Goal: Information Seeking & Learning: Learn about a topic

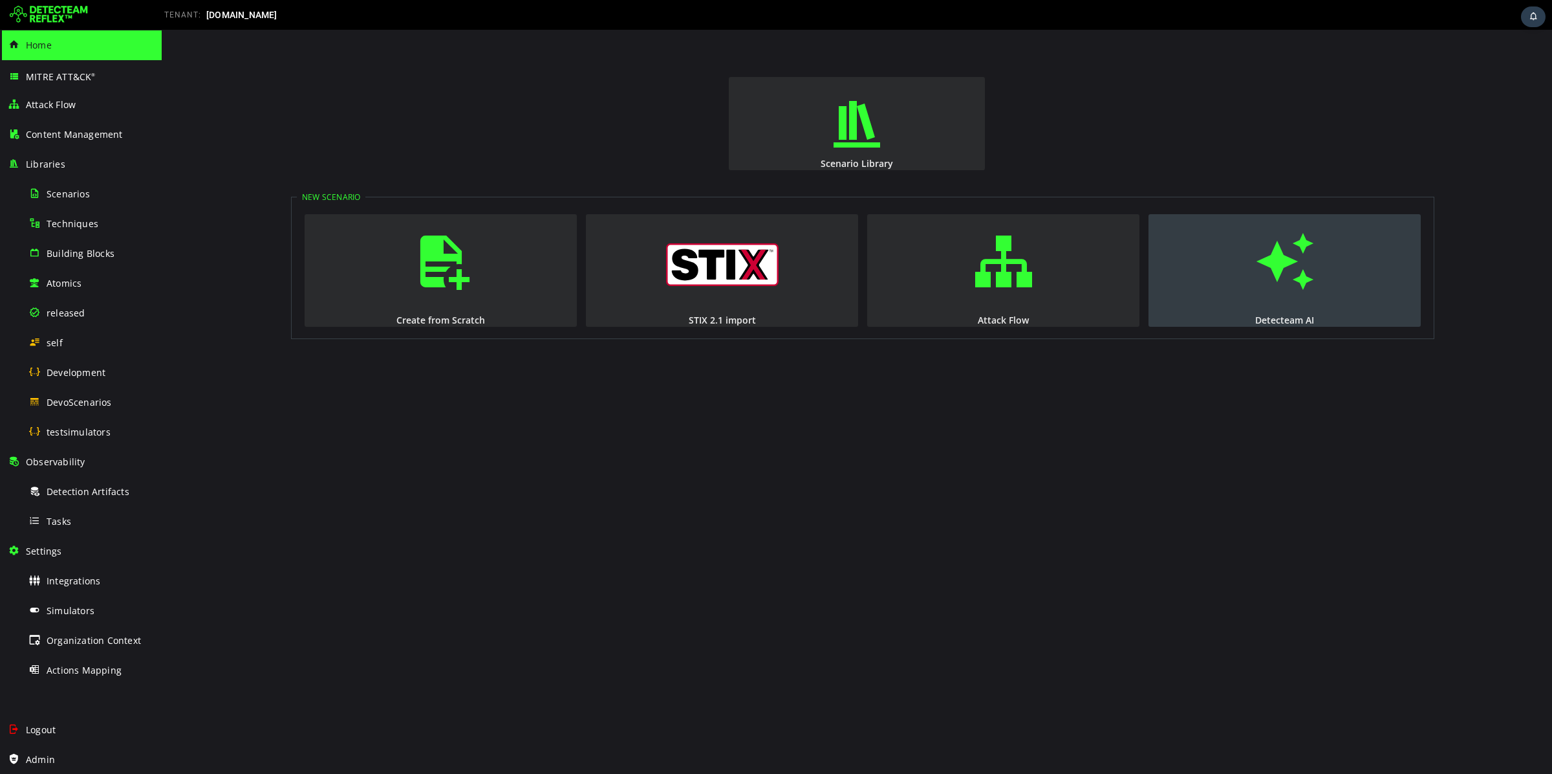
click at [1242, 261] on button "Detecteam AI" at bounding box center [1285, 270] width 272 height 113
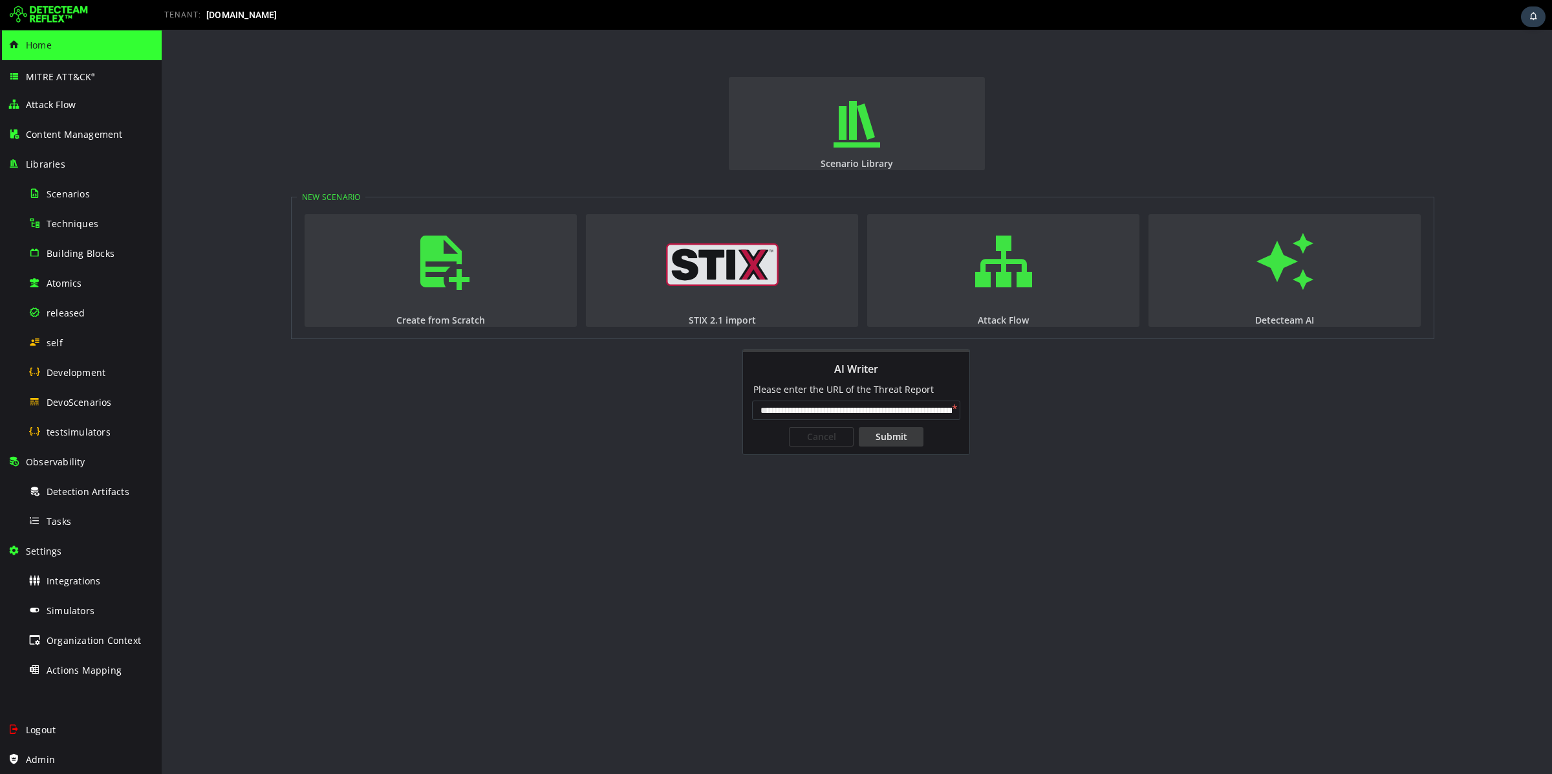
scroll to position [0, 104]
type input "**********"
click at [888, 439] on div "Submit" at bounding box center [891, 436] width 65 height 19
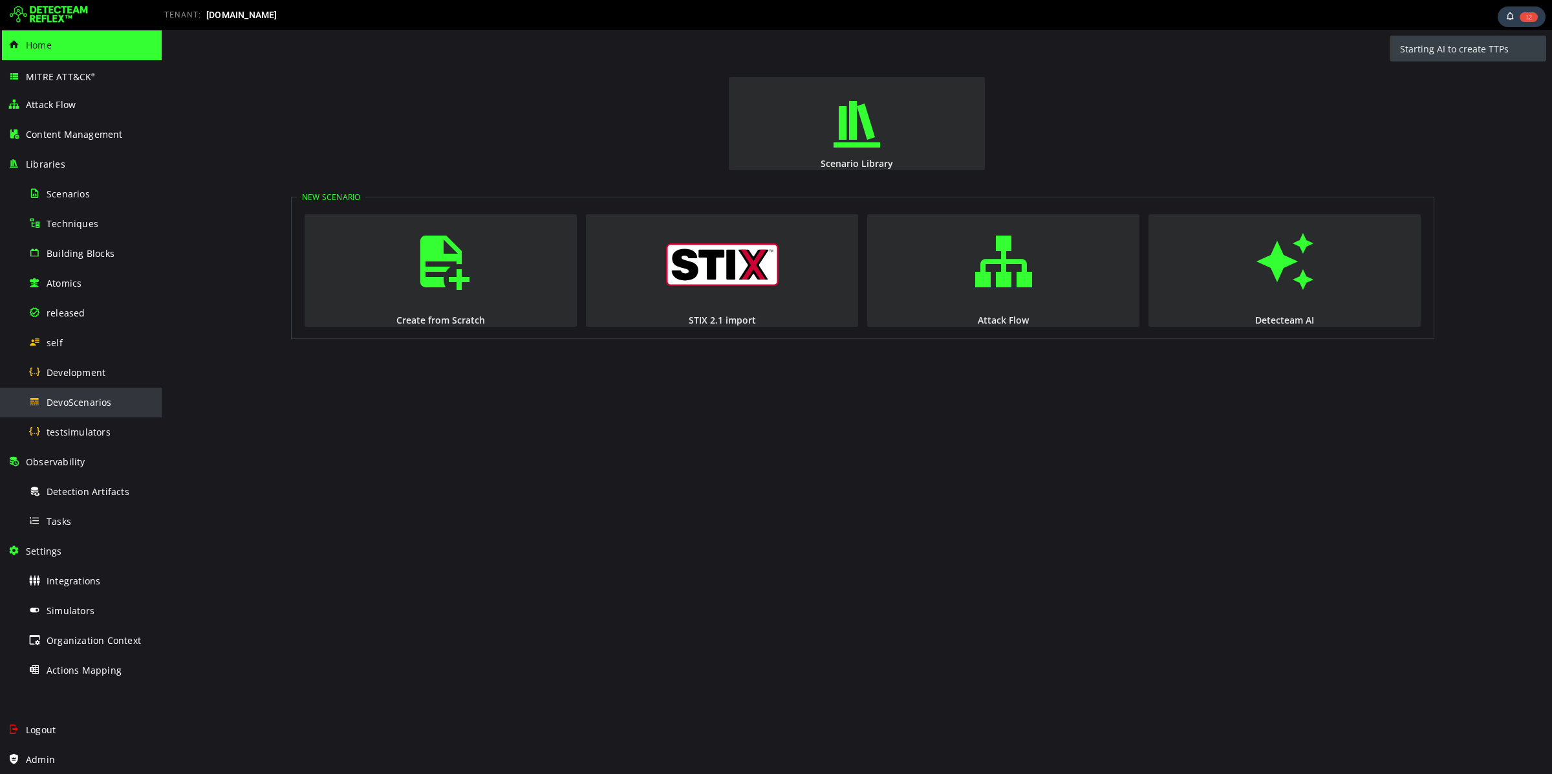
click at [105, 409] on div "DevoScenarios" at bounding box center [90, 401] width 125 height 29
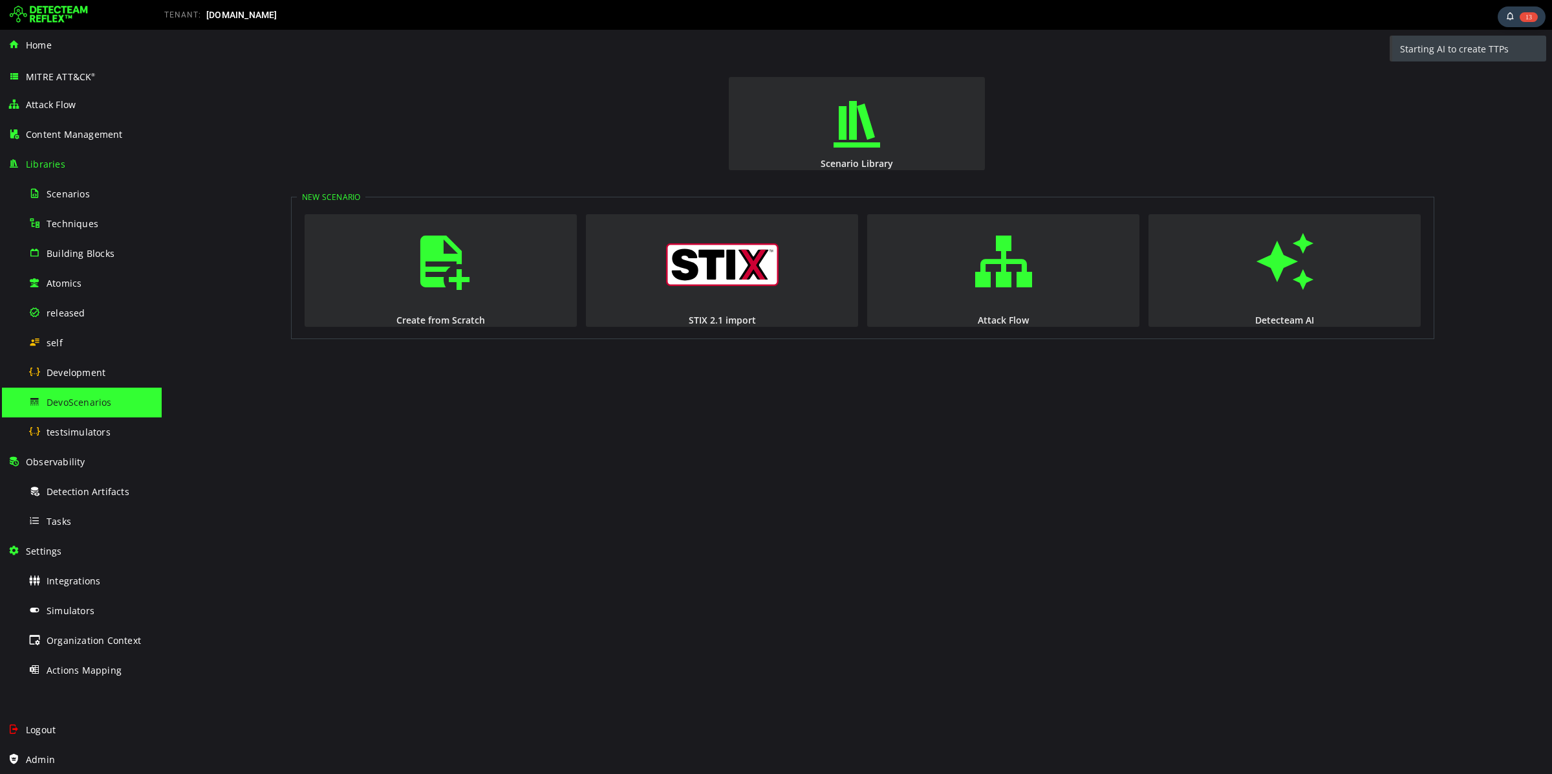
click at [62, 402] on span "DevoScenarios" at bounding box center [79, 402] width 65 height 12
click at [47, 432] on span "testsimulators" at bounding box center [79, 432] width 64 height 12
click at [60, 403] on span "DevoScenarios" at bounding box center [79, 402] width 65 height 12
click at [92, 613] on span "Simulators" at bounding box center [71, 610] width 48 height 12
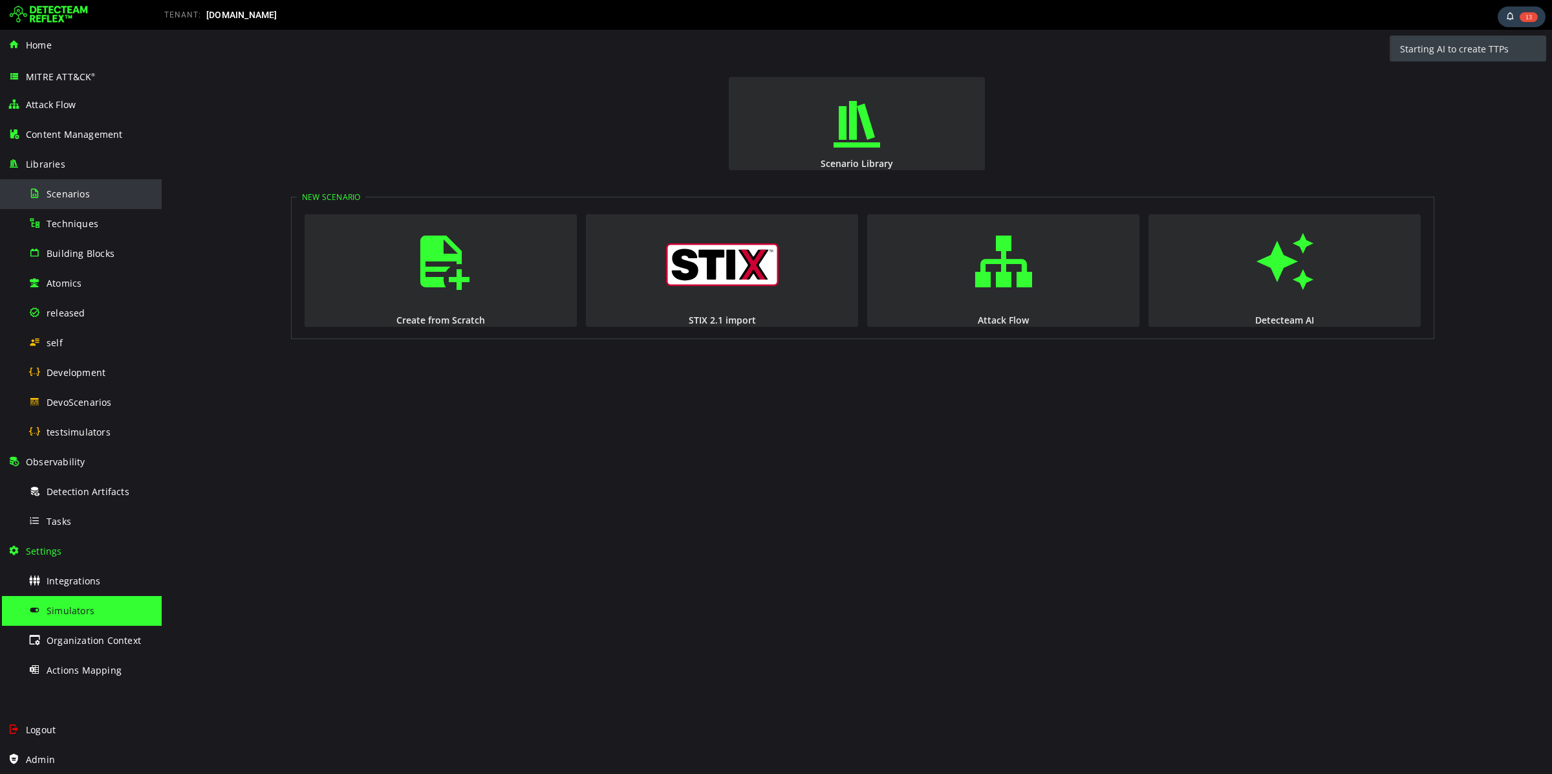
click at [55, 194] on span "Scenarios" at bounding box center [68, 194] width 43 height 12
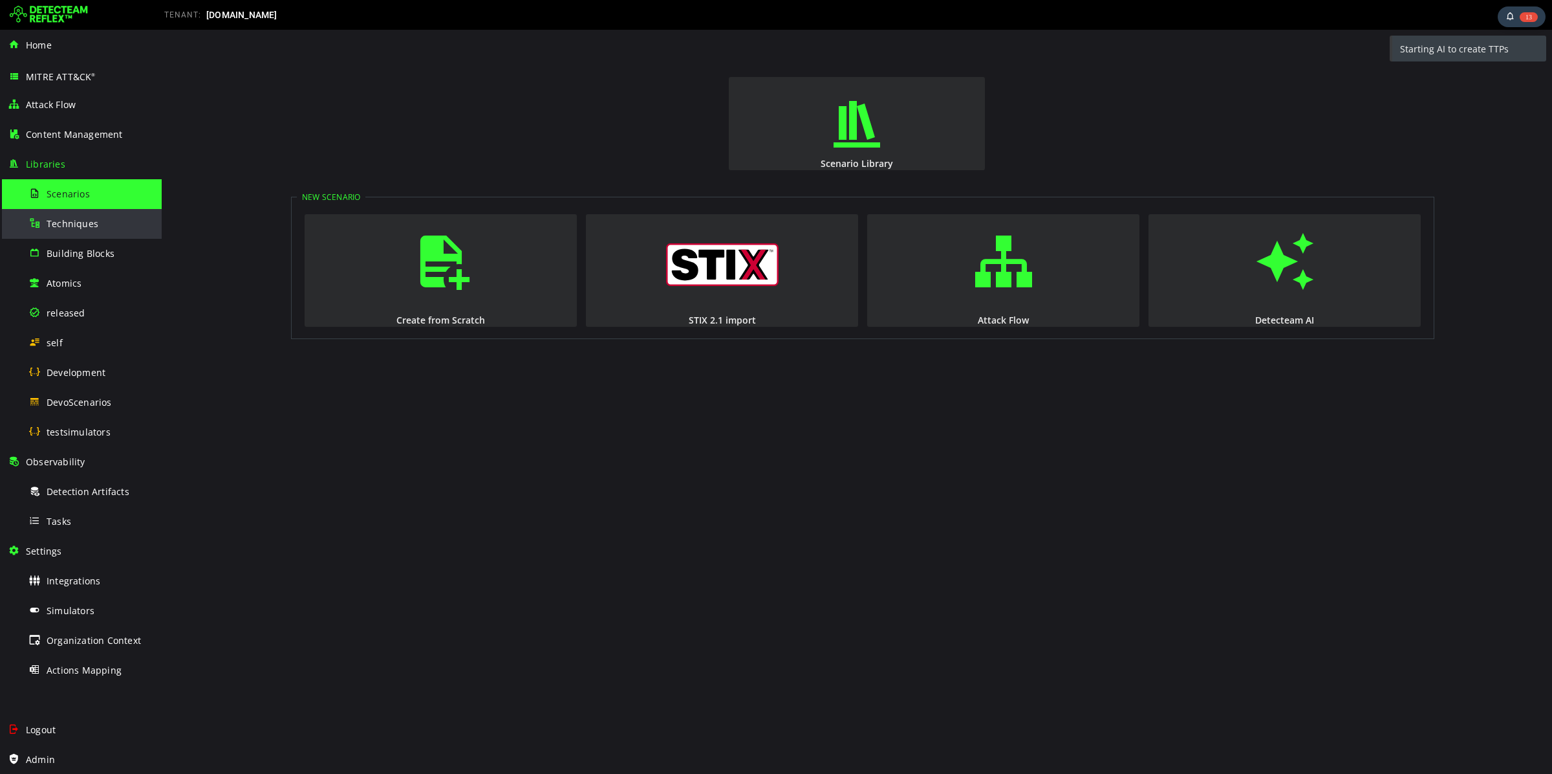
click at [65, 230] on div "Techniques" at bounding box center [90, 223] width 125 height 29
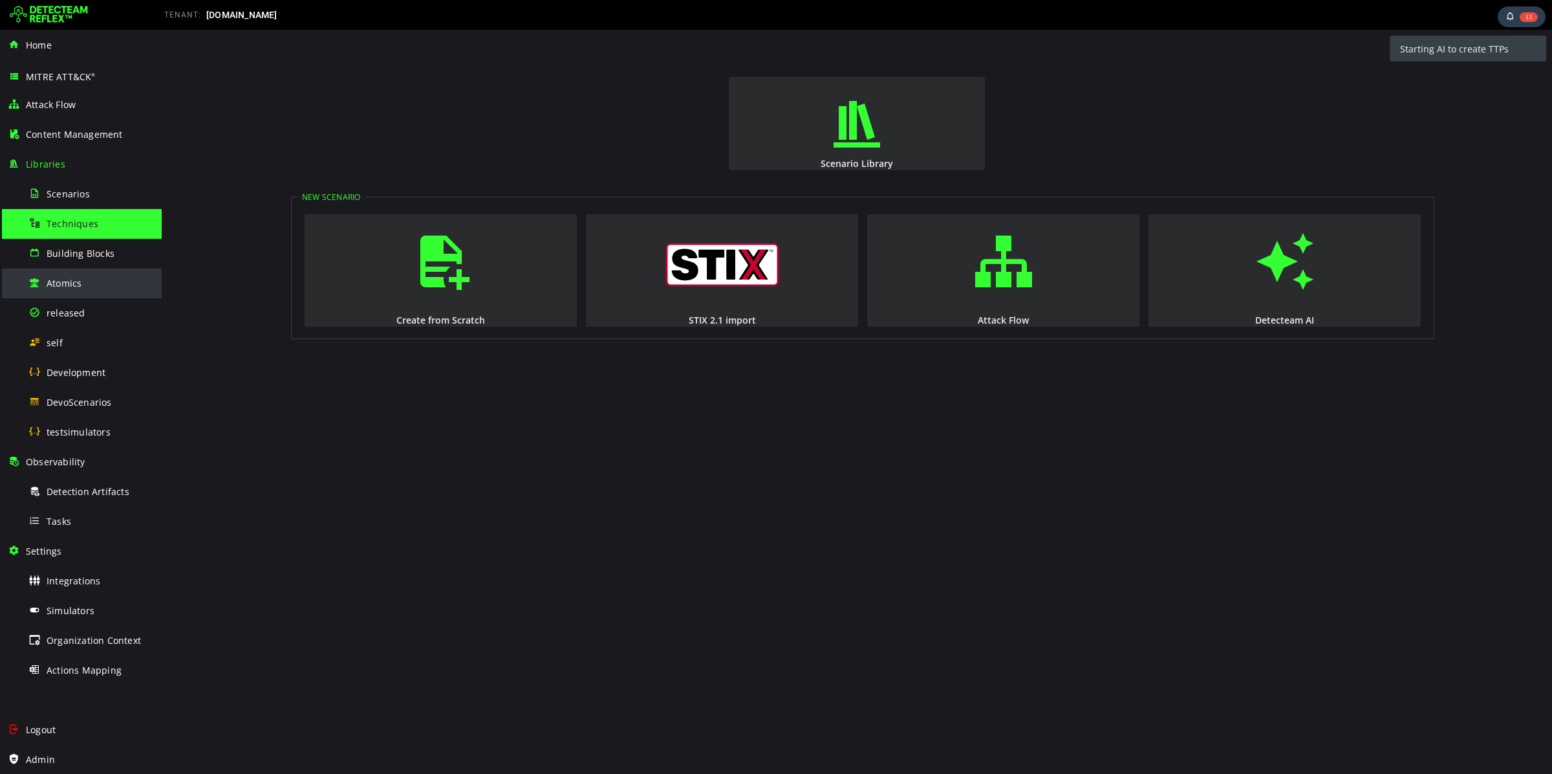
click at [81, 278] on div "Atomics" at bounding box center [90, 282] width 125 height 29
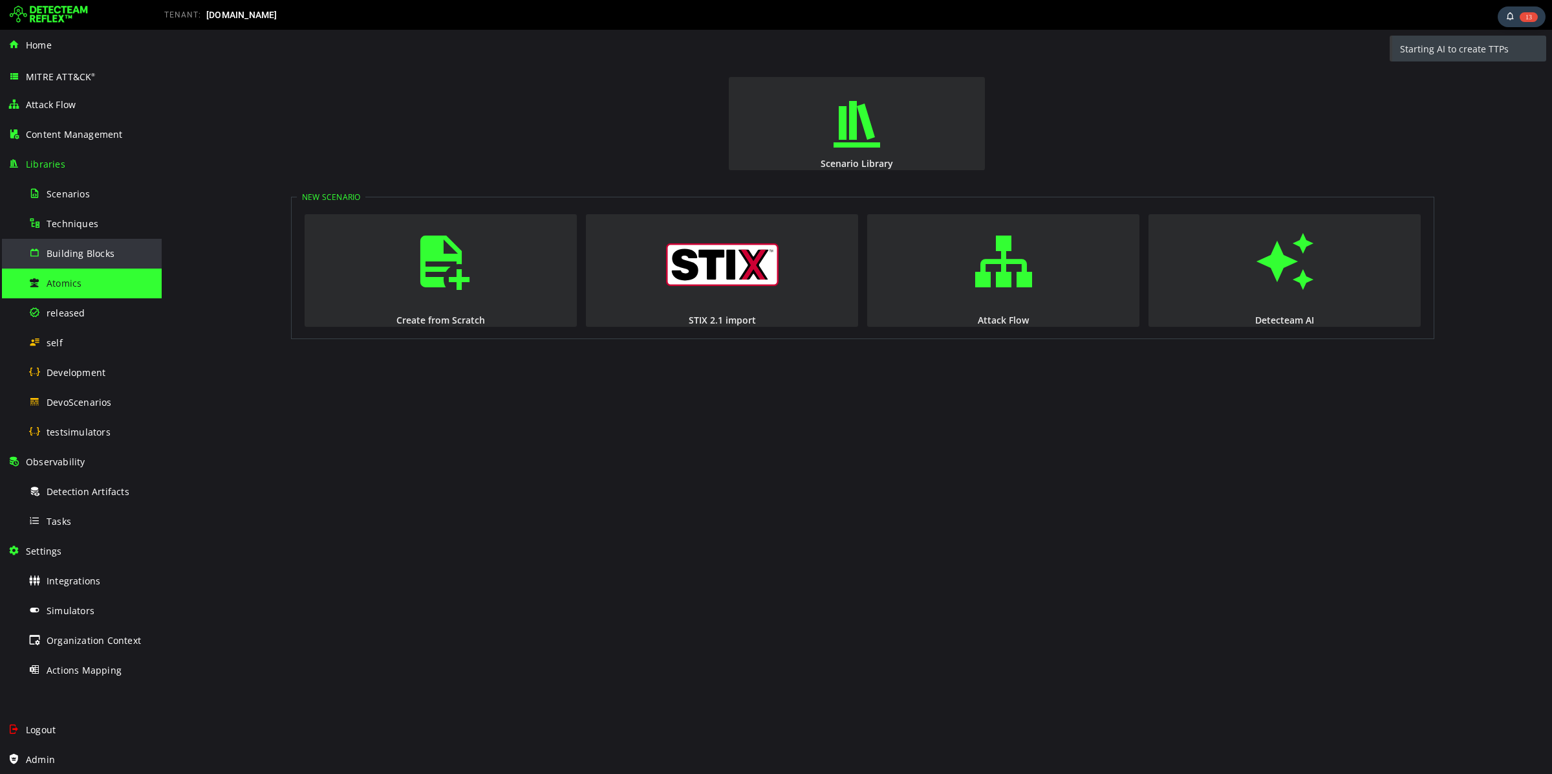
click at [82, 244] on div "Building Blocks" at bounding box center [90, 253] width 125 height 29
click at [55, 224] on span "Techniques" at bounding box center [73, 223] width 52 height 12
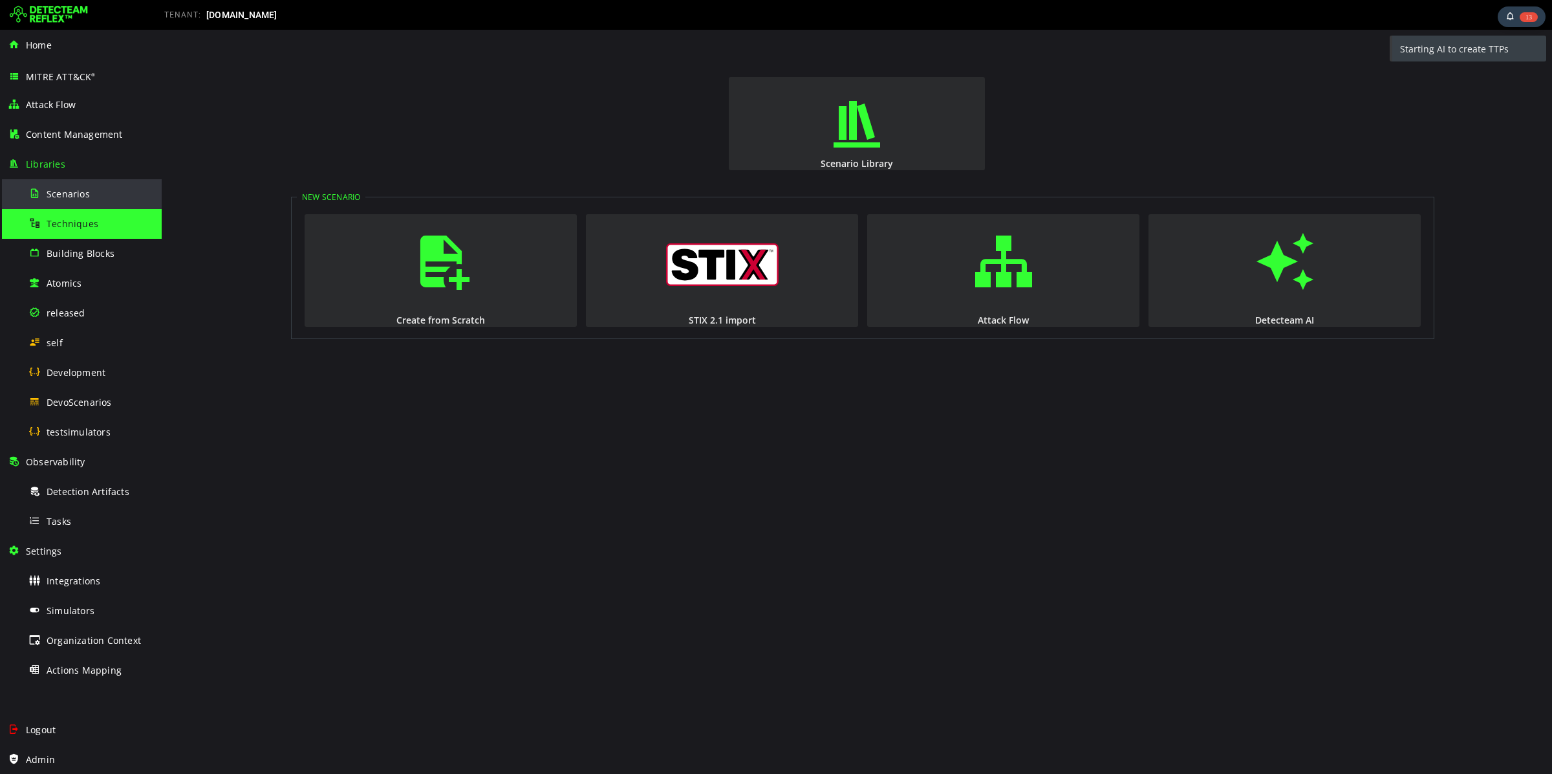
click at [56, 186] on div "Scenarios" at bounding box center [90, 193] width 125 height 29
click at [95, 222] on span "Techniques" at bounding box center [73, 223] width 52 height 12
